Goal: Find specific page/section: Find specific page/section

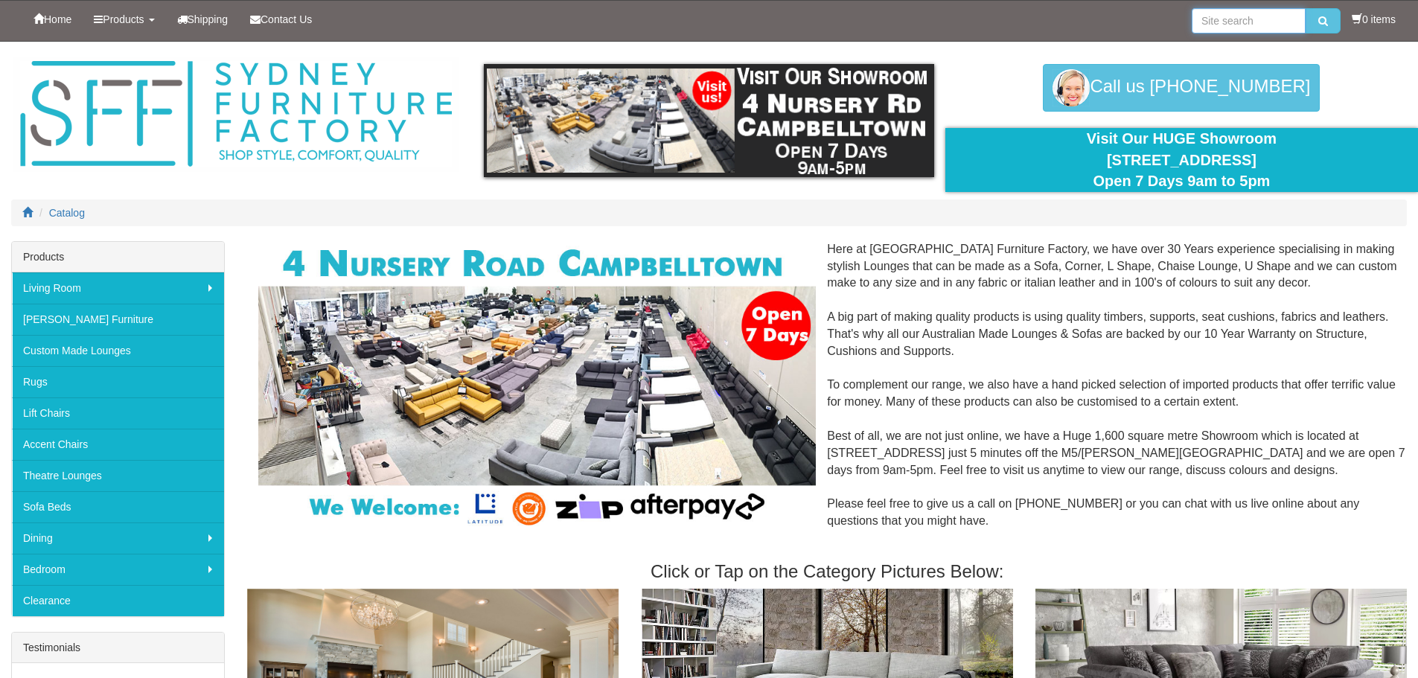
click at [1249, 28] on input "search" at bounding box center [1248, 20] width 114 height 25
type input "book"
click at [1327, 22] on button "submit" at bounding box center [1322, 20] width 35 height 25
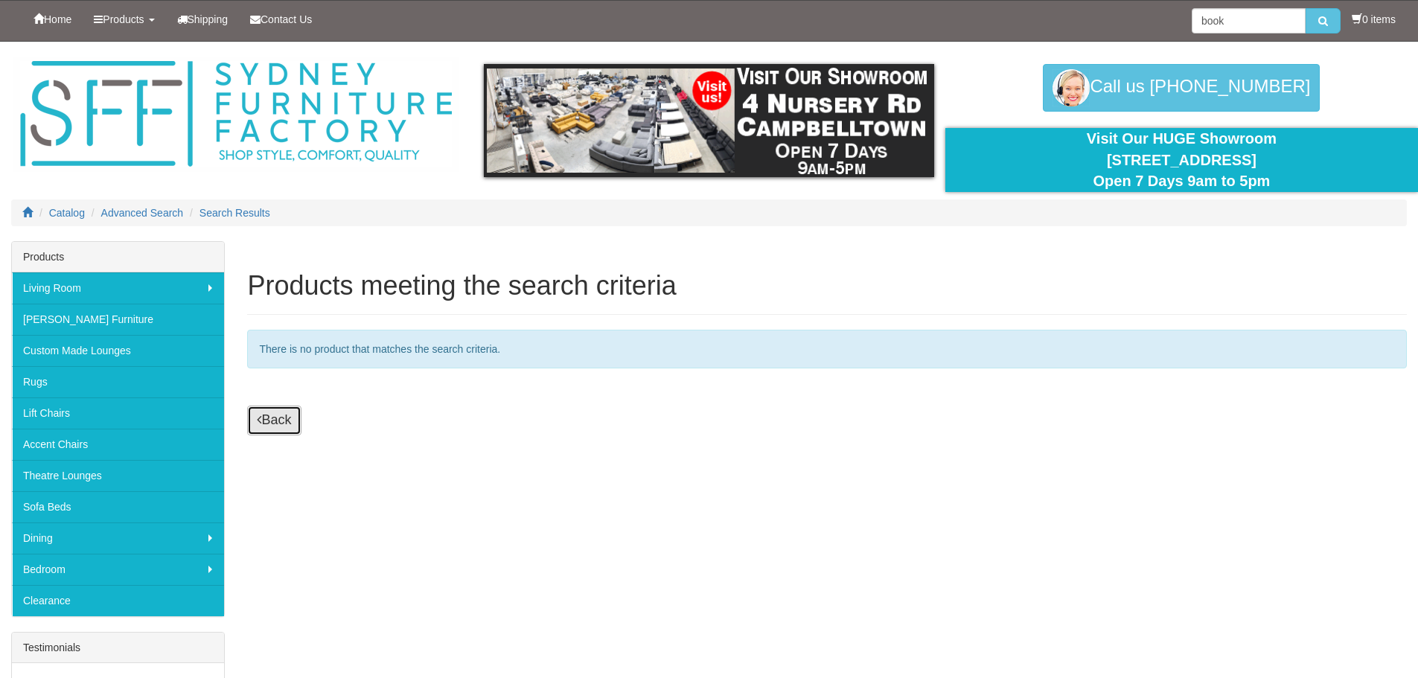
click at [276, 420] on link "Back" at bounding box center [274, 421] width 54 height 30
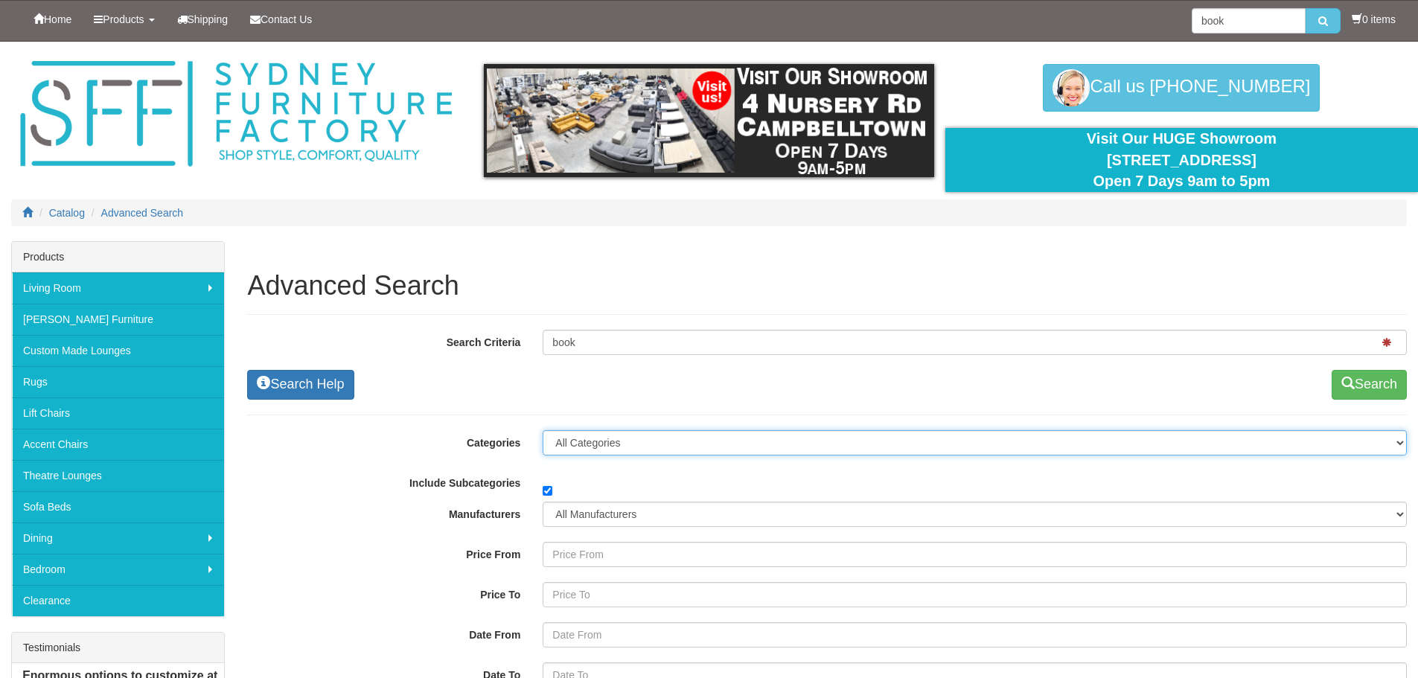
click at [692, 439] on select "All Categories Living Room Lounges Sofas Australian Made Lounges Corner Modular…" at bounding box center [975, 442] width 864 height 25
click at [543, 430] on select "All Categories Living Room Lounges Sofas Australian Made Lounges Corner Modular…" at bounding box center [975, 442] width 864 height 25
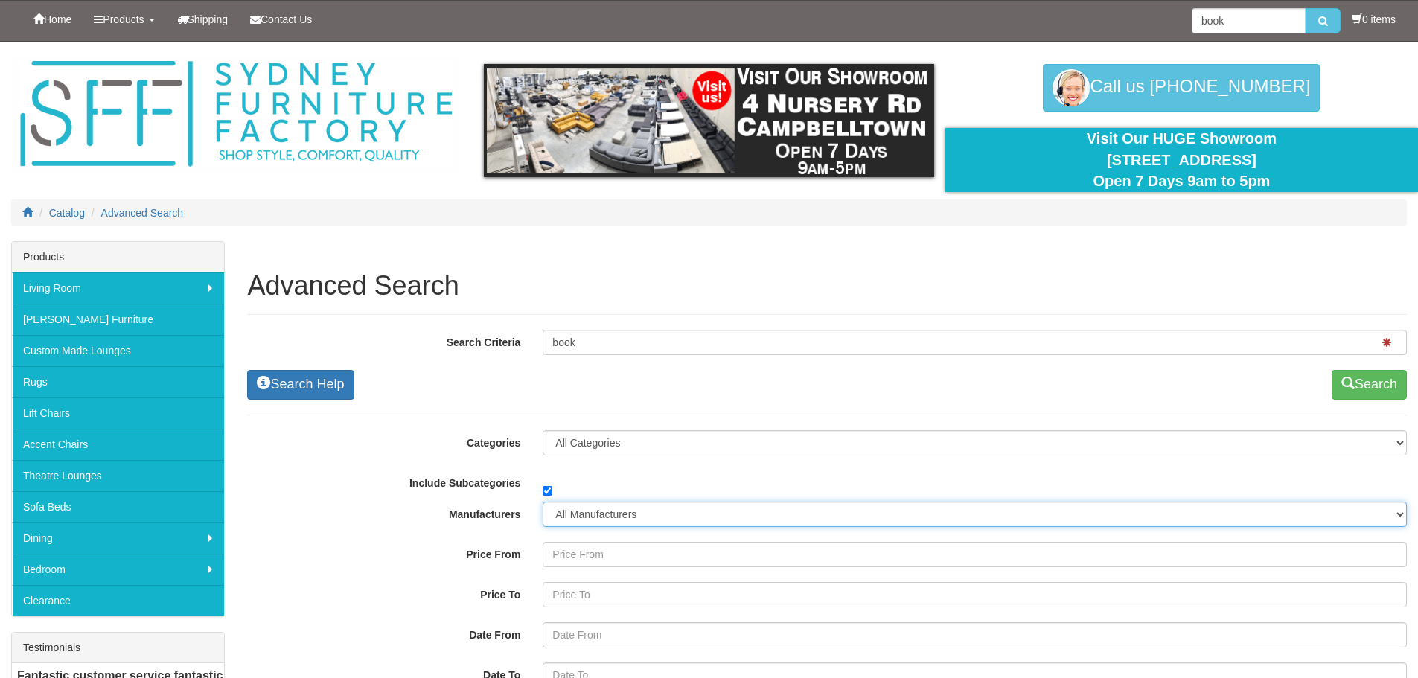
click at [607, 520] on select "All Manufacturers Lazboy" at bounding box center [975, 514] width 864 height 25
click at [604, 522] on select "All Manufacturers Lazboy" at bounding box center [975, 514] width 864 height 25
